Goal: Find specific page/section: Find specific page/section

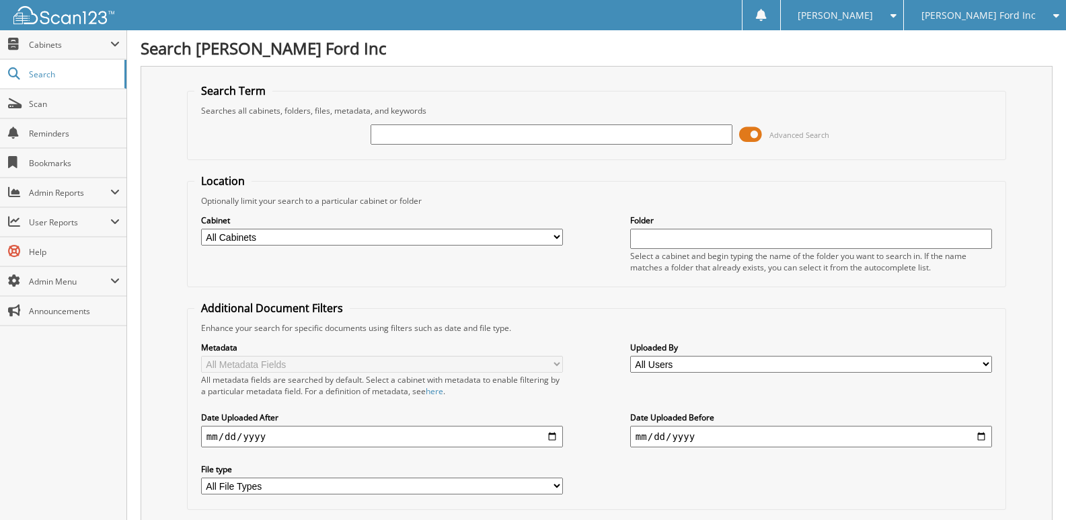
click at [529, 132] on input "text" at bounding box center [552, 134] width 362 height 20
click at [809, 192] on fieldset "Location Optionally limit your search to a particular cabinet or folder Cabinet…" at bounding box center [596, 230] width 819 height 114
click at [91, 225] on span "User Reports" at bounding box center [69, 222] width 81 height 11
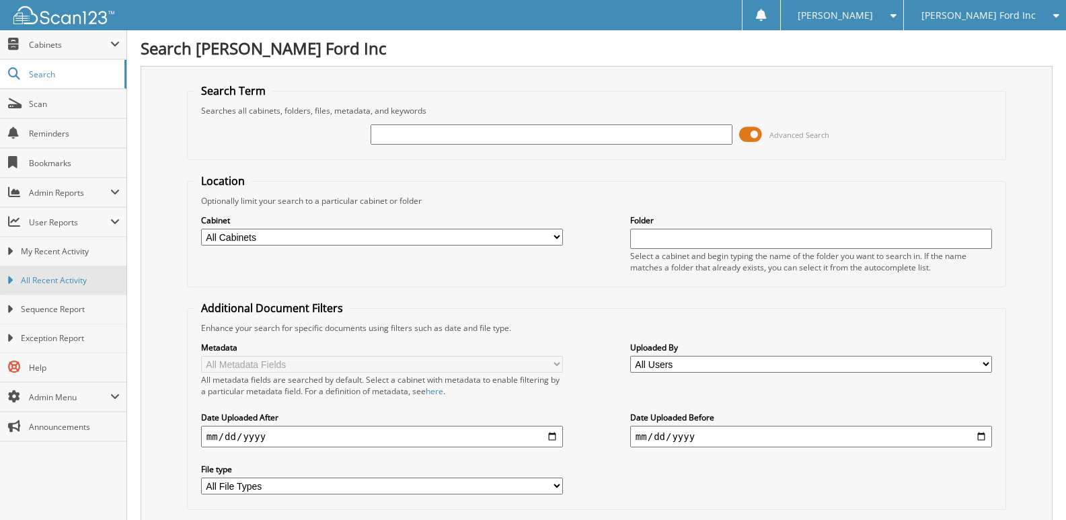
click at [85, 279] on span "All Recent Activity" at bounding box center [70, 280] width 99 height 12
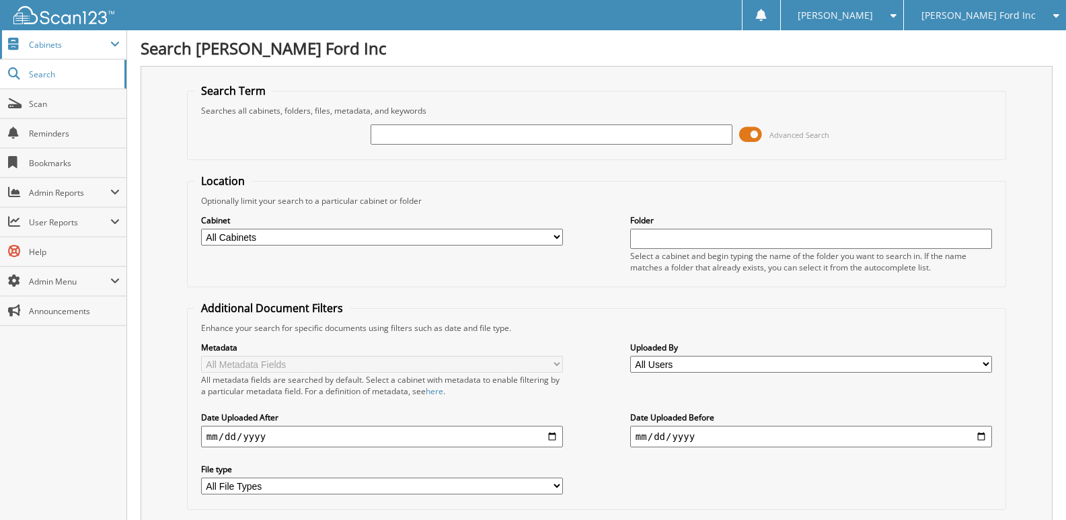
click at [50, 47] on span "Cabinets" at bounding box center [69, 44] width 81 height 11
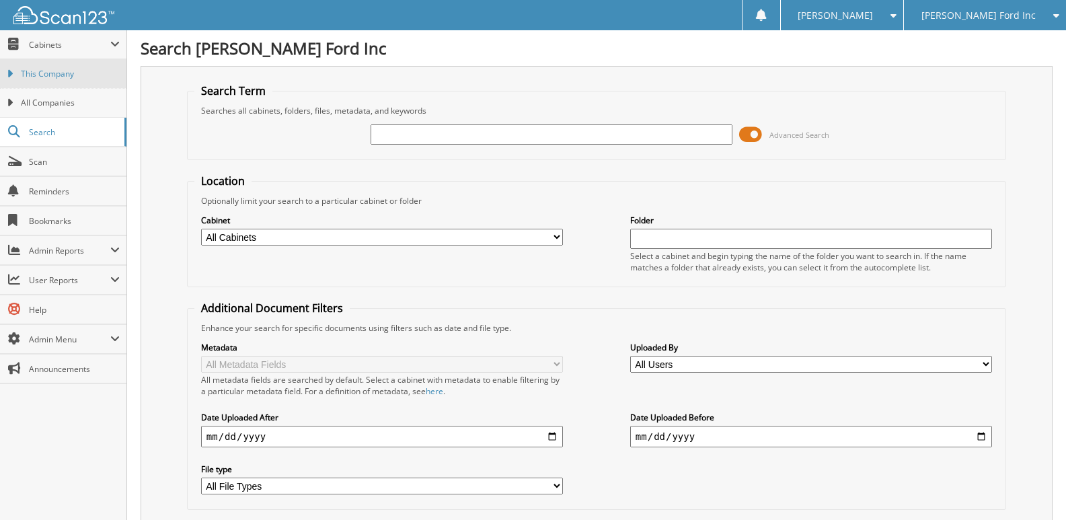
click at [52, 73] on span "This Company" at bounding box center [70, 74] width 99 height 12
